Goal: Task Accomplishment & Management: Use online tool/utility

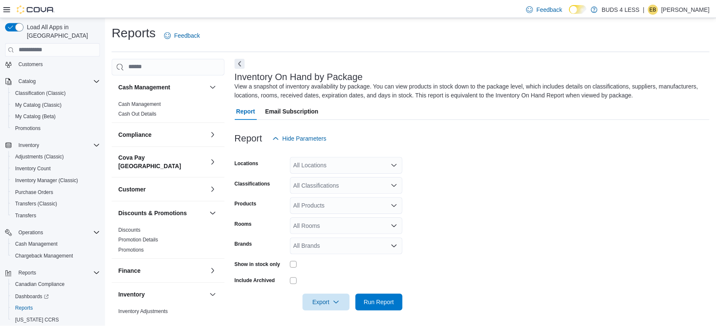
scroll to position [1, 0]
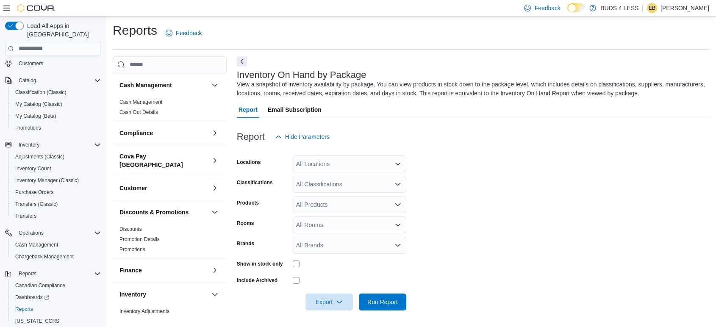
click at [321, 163] on div "All Locations" at bounding box center [349, 163] width 113 height 17
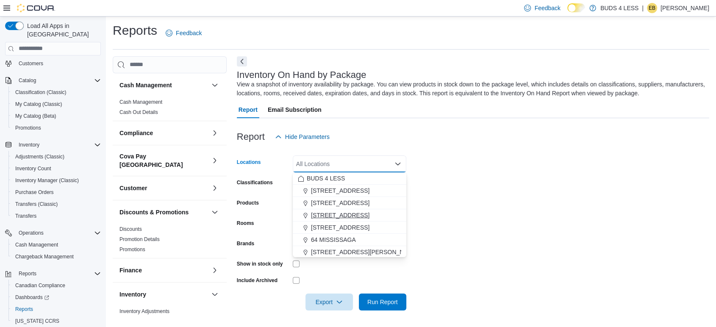
click at [346, 212] on span "[STREET_ADDRESS]" at bounding box center [340, 215] width 58 height 8
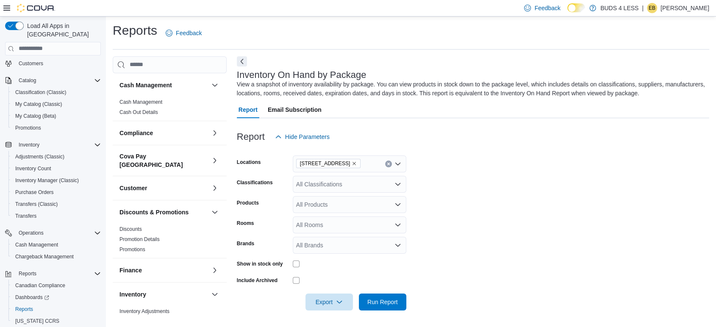
drag, startPoint x: 468, startPoint y: 220, endPoint x: 353, endPoint y: 232, distance: 115.8
click at [455, 221] on form "Locations [STREET_ADDRESS] Classifications All Classifications Products All Pro…" at bounding box center [473, 227] width 472 height 165
click at [332, 247] on div "All Brands" at bounding box center [349, 245] width 113 height 17
type input "****"
click at [352, 232] on span "Tribal" at bounding box center [349, 230] width 103 height 8
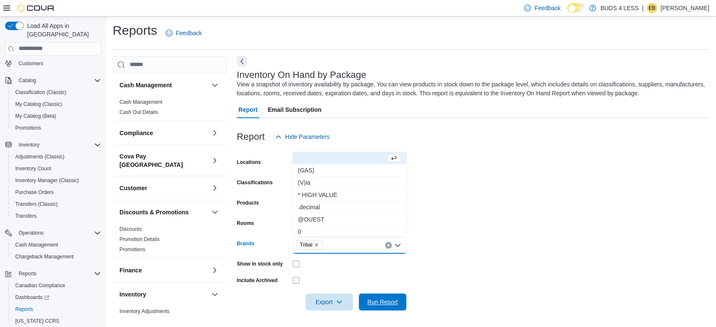
drag, startPoint x: 369, startPoint y: 296, endPoint x: 492, endPoint y: 222, distance: 143.2
click at [370, 296] on span "Run Report" at bounding box center [382, 301] width 37 height 17
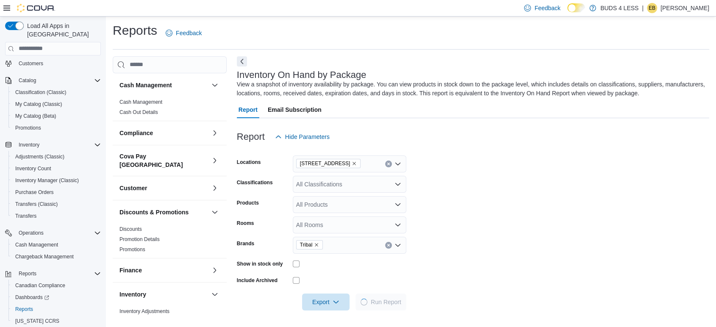
scroll to position [142, 0]
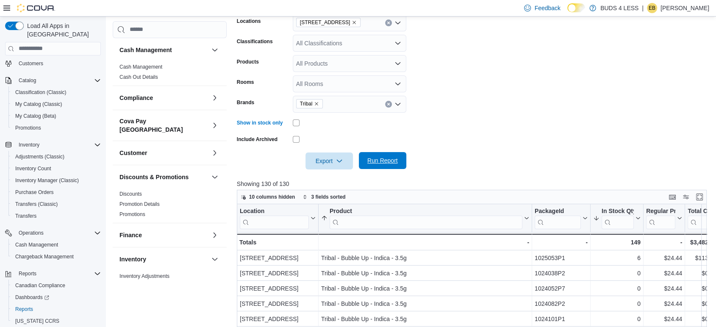
click at [378, 155] on span "Run Report" at bounding box center [382, 160] width 37 height 17
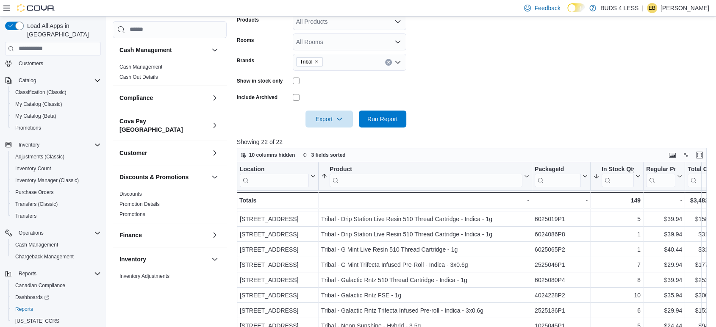
scroll to position [179, 0]
